Goal: Check status: Check status

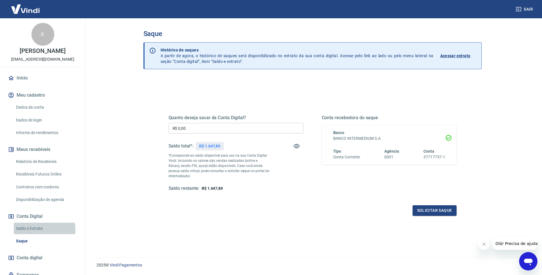
click at [39, 229] on link "Saldo e Extrato" at bounding box center [46, 229] width 65 height 12
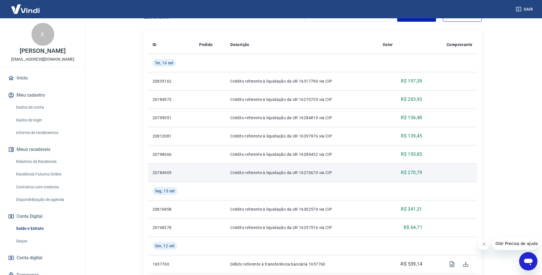
scroll to position [114, 0]
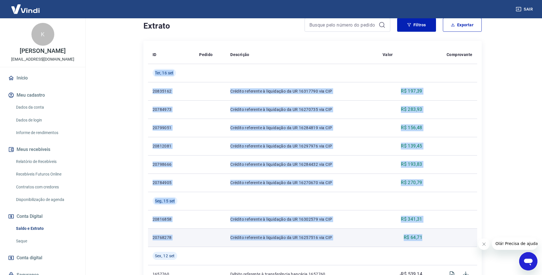
drag, startPoint x: 153, startPoint y: 72, endPoint x: 427, endPoint y: 235, distance: 318.7
copy tbody "Ter, 16 set 20835162 Crédito referente à liquidação da UR 16317790 via CIP R$ 1…"
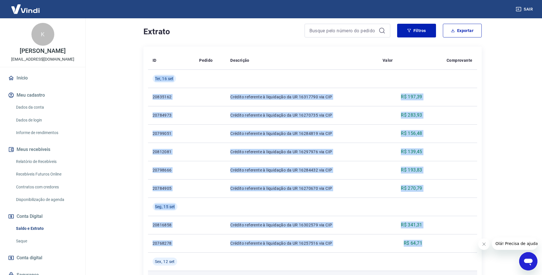
scroll to position [137, 0]
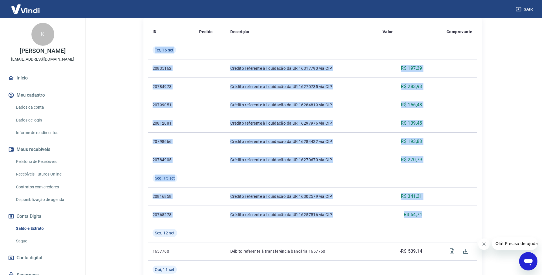
drag, startPoint x: 21, startPoint y: 241, endPoint x: 39, endPoint y: 241, distance: 17.2
click at [21, 241] on link "Saque" at bounding box center [46, 241] width 65 height 12
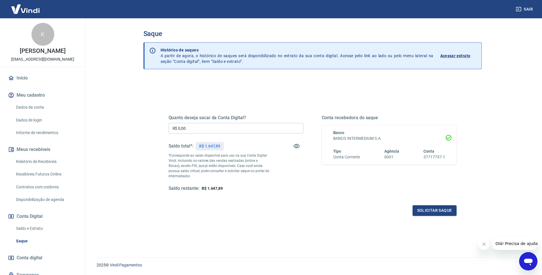
drag, startPoint x: 25, startPoint y: 226, endPoint x: 123, endPoint y: 213, distance: 98.8
click at [25, 226] on link "Saldo e Extrato" at bounding box center [46, 229] width 65 height 12
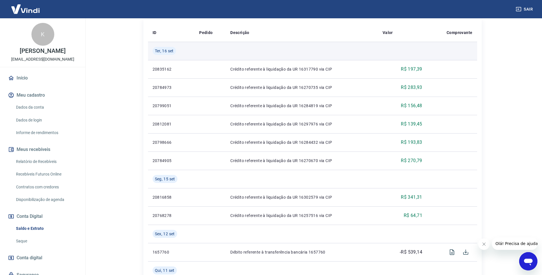
scroll to position [86, 0]
